Goal: Task Accomplishment & Management: Complete application form

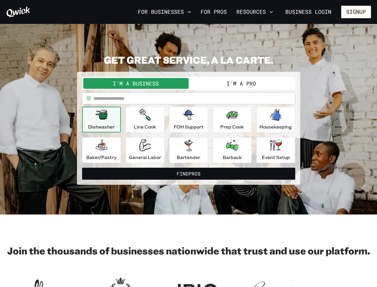
click at [165, 12] on button "For Businesses" at bounding box center [165, 12] width 58 height 10
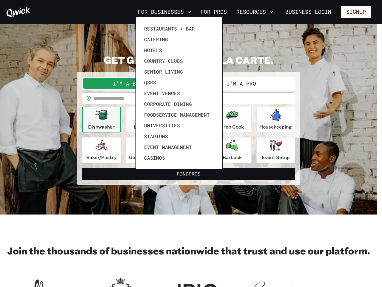
click at [255, 12] on div at bounding box center [191, 143] width 382 height 287
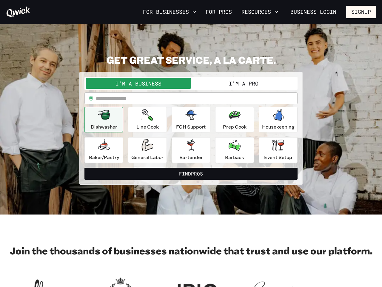
click at [356, 12] on div at bounding box center [191, 143] width 382 height 287
click at [136, 83] on button "I'm a Business" at bounding box center [138, 83] width 105 height 11
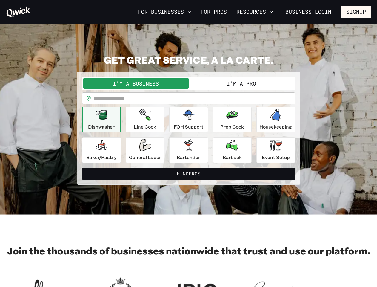
click at [241, 83] on button "I'm a Pro" at bounding box center [241, 83] width 105 height 11
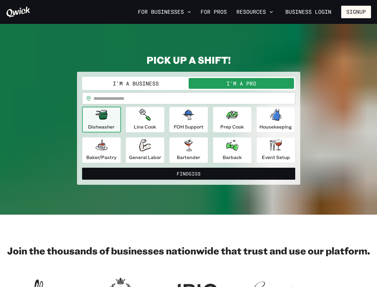
click at [189, 98] on input "text" at bounding box center [194, 98] width 202 height 12
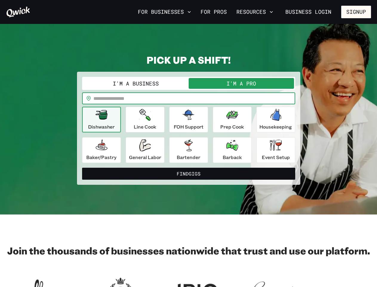
click at [102, 119] on icon "button" at bounding box center [102, 115] width 12 height 10
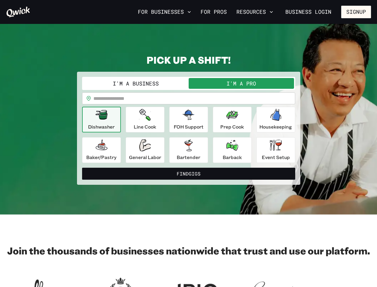
click at [145, 119] on icon "button" at bounding box center [144, 115] width 11 height 12
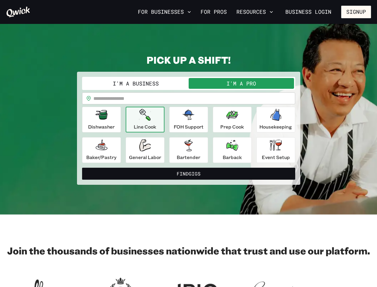
click at [189, 119] on icon "button" at bounding box center [189, 115] width 12 height 10
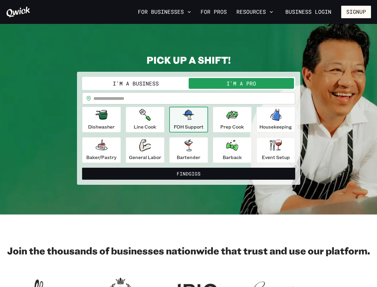
click at [232, 119] on icon "button" at bounding box center [232, 115] width 12 height 12
